Goal: Information Seeking & Learning: Learn about a topic

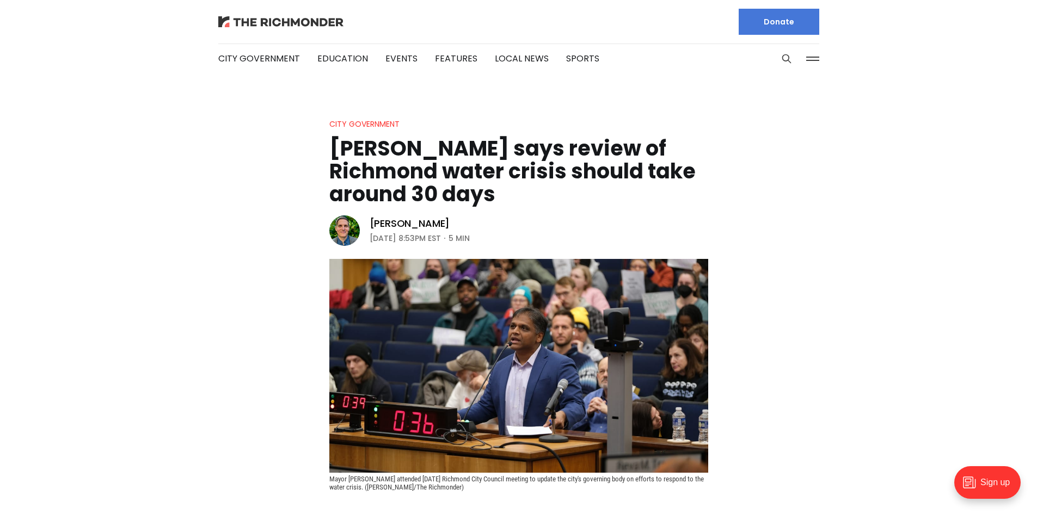
click at [256, 22] on img at bounding box center [280, 21] width 125 height 11
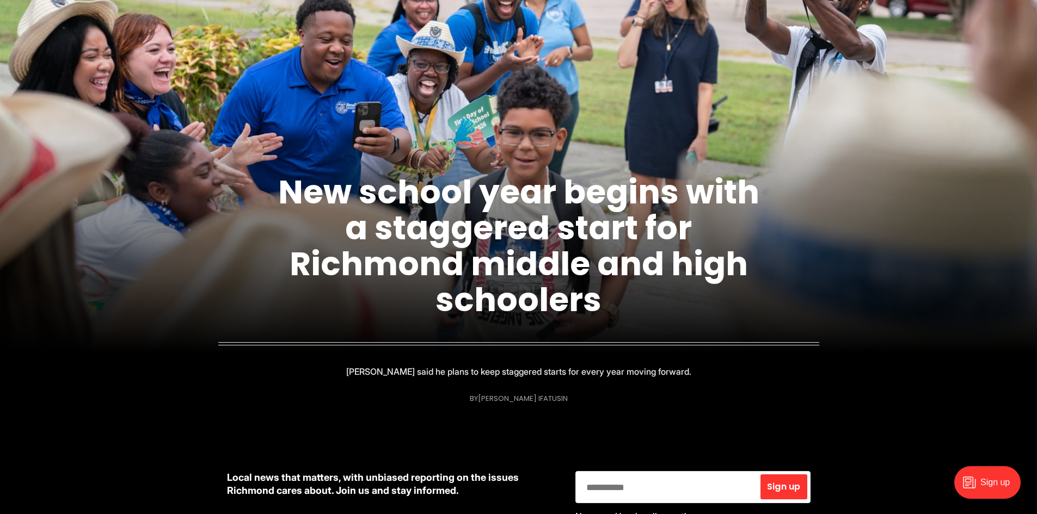
scroll to position [163, 0]
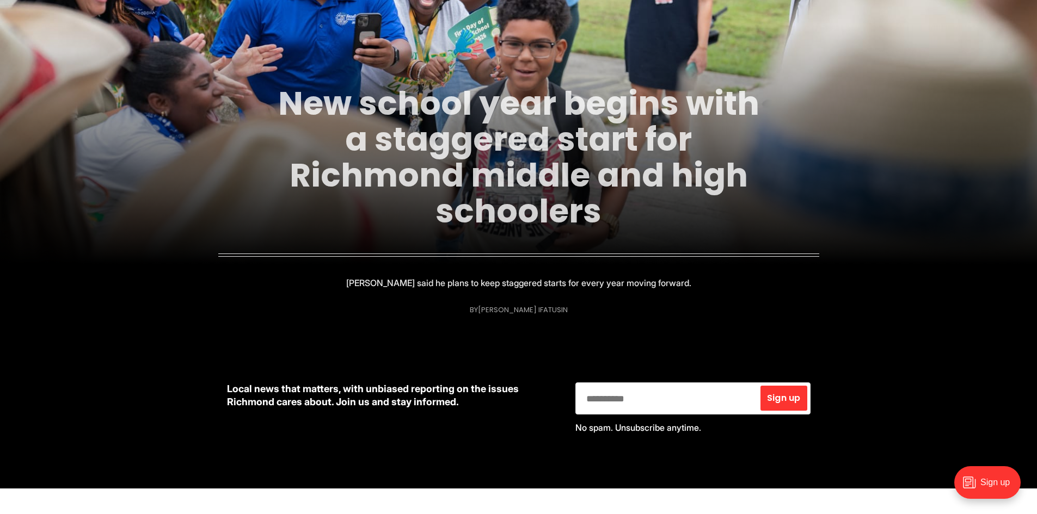
click at [521, 203] on link "New school year begins with a staggered start for Richmond middle and high scho…" at bounding box center [518, 157] width 481 height 153
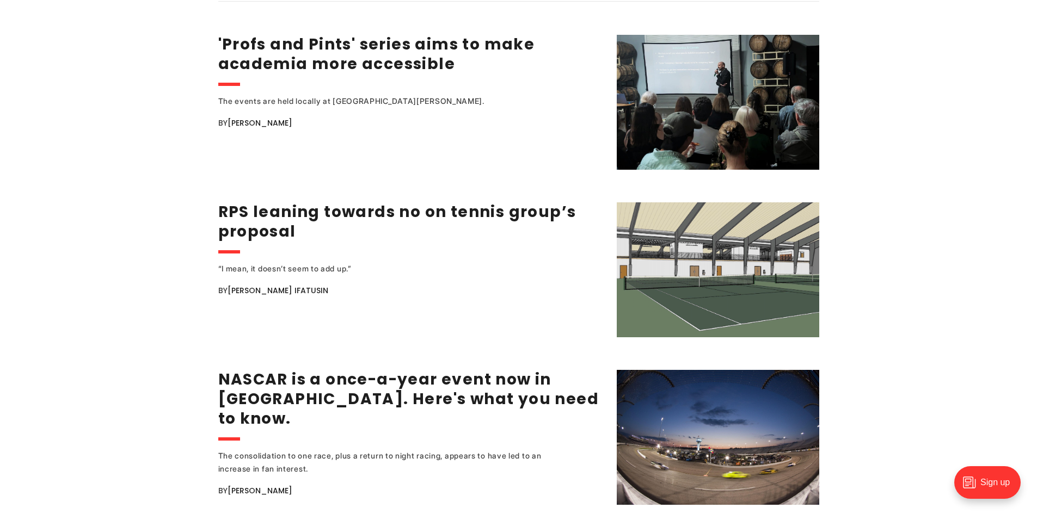
scroll to position [1469, 0]
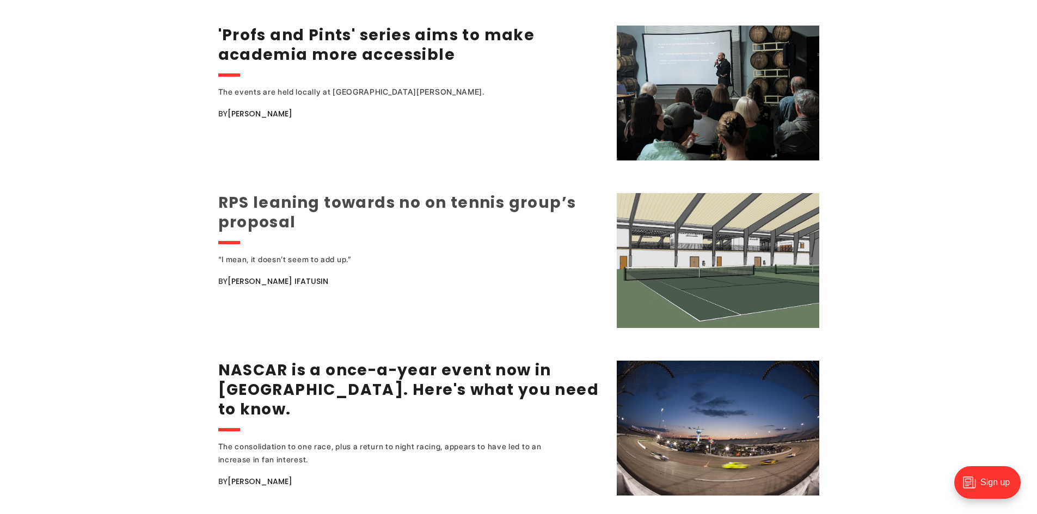
click at [277, 197] on link "RPS leaning towards no on tennis group’s proposal" at bounding box center [397, 212] width 358 height 41
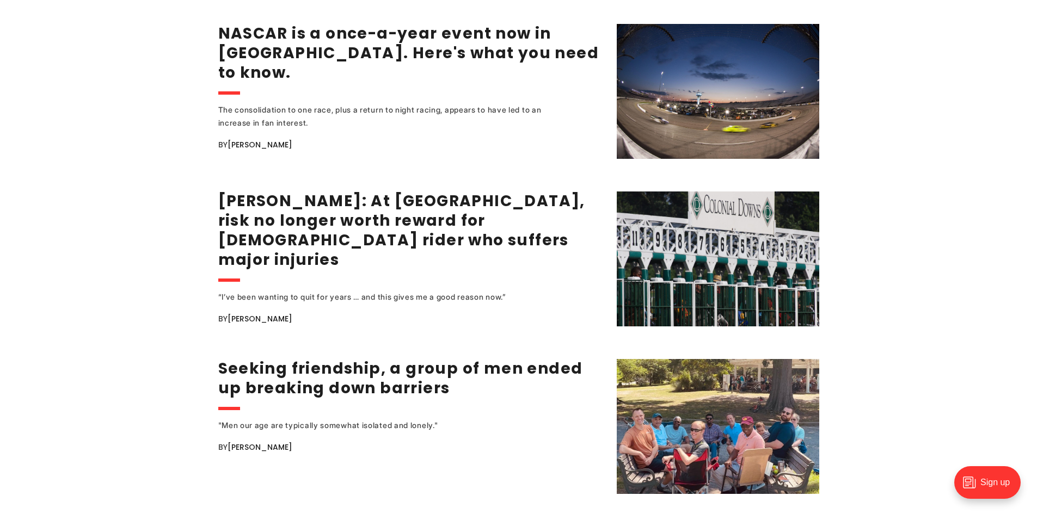
scroll to position [1904, 0]
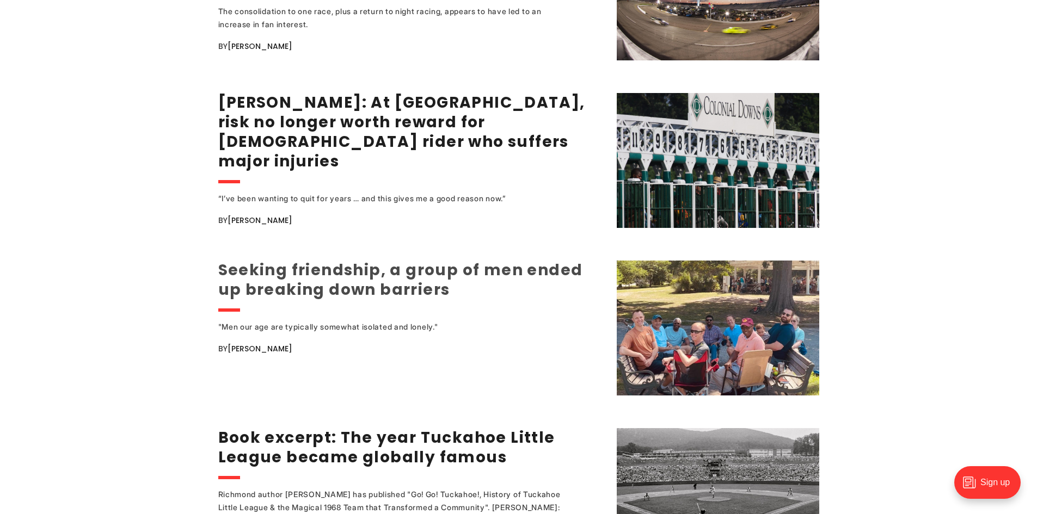
click at [354, 273] on link "Seeking friendship, a group of men ended up breaking down barriers" at bounding box center [400, 280] width 365 height 41
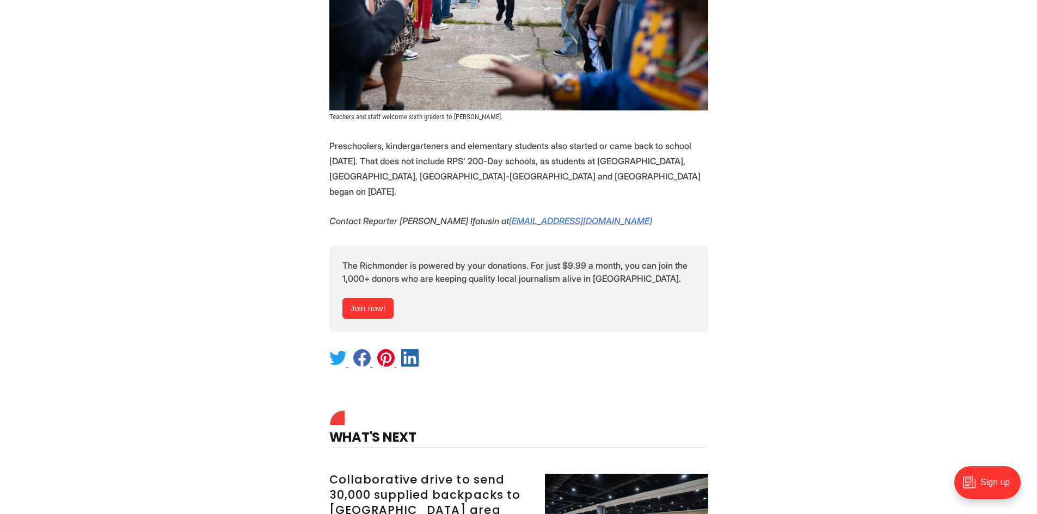
scroll to position [1741, 0]
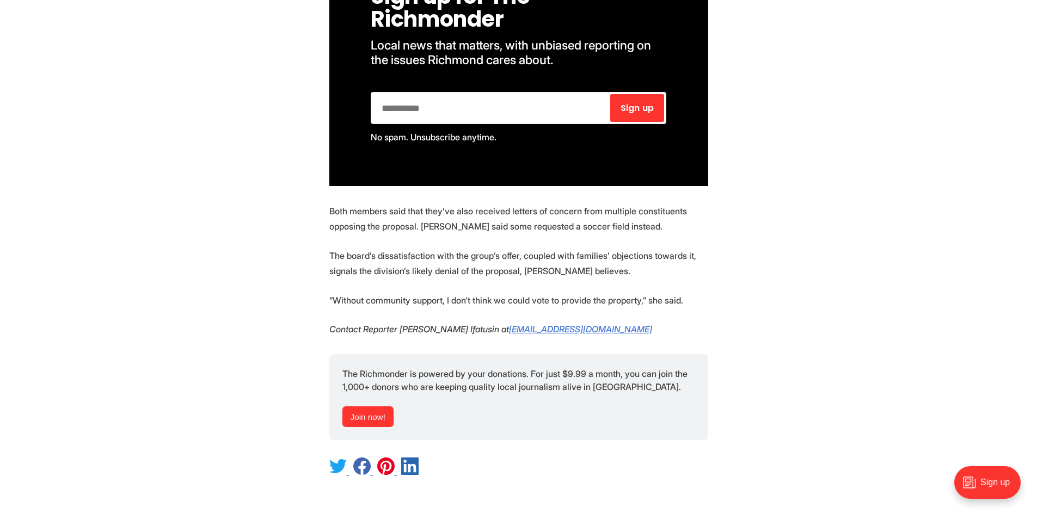
scroll to position [1251, 0]
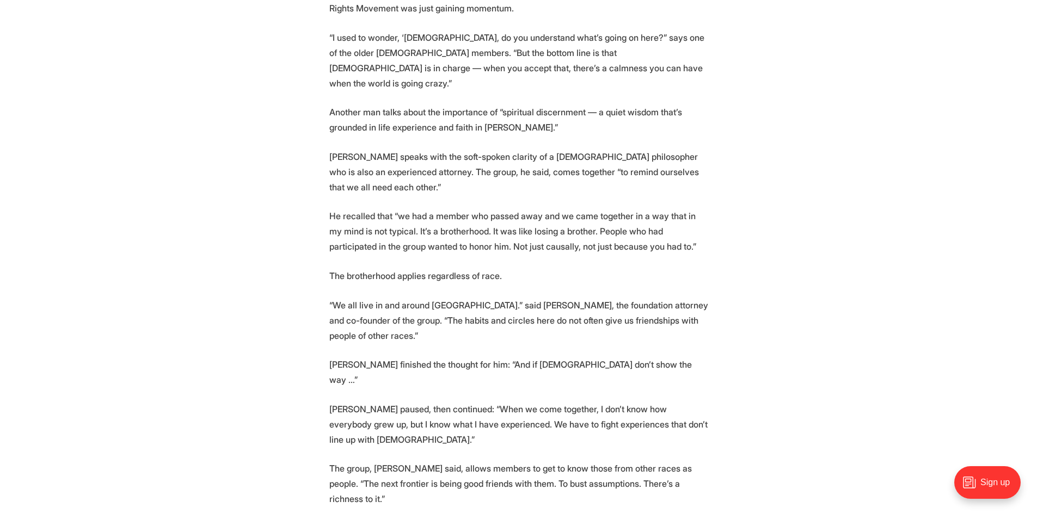
scroll to position [2285, 0]
